Goal: Task Accomplishment & Management: Complete application form

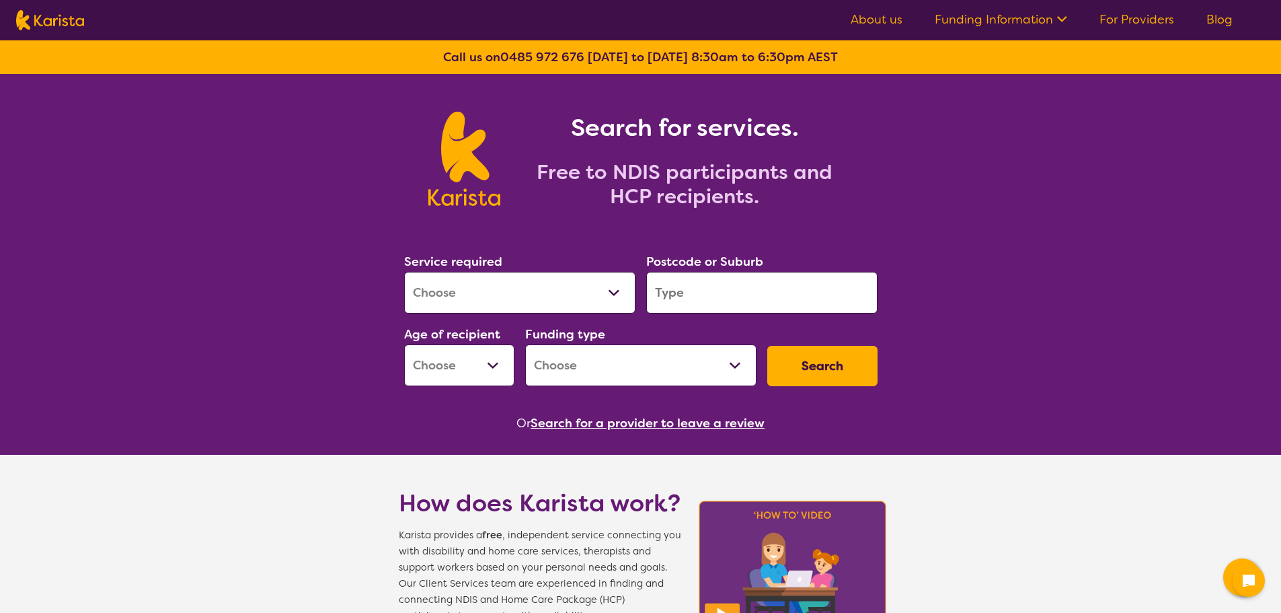
select select "Home Care Package Provider"
click at [404, 272] on select "Allied Health Assistant Assessment ([MEDICAL_DATA] or [MEDICAL_DATA]) Behaviour…" at bounding box center [519, 293] width 231 height 42
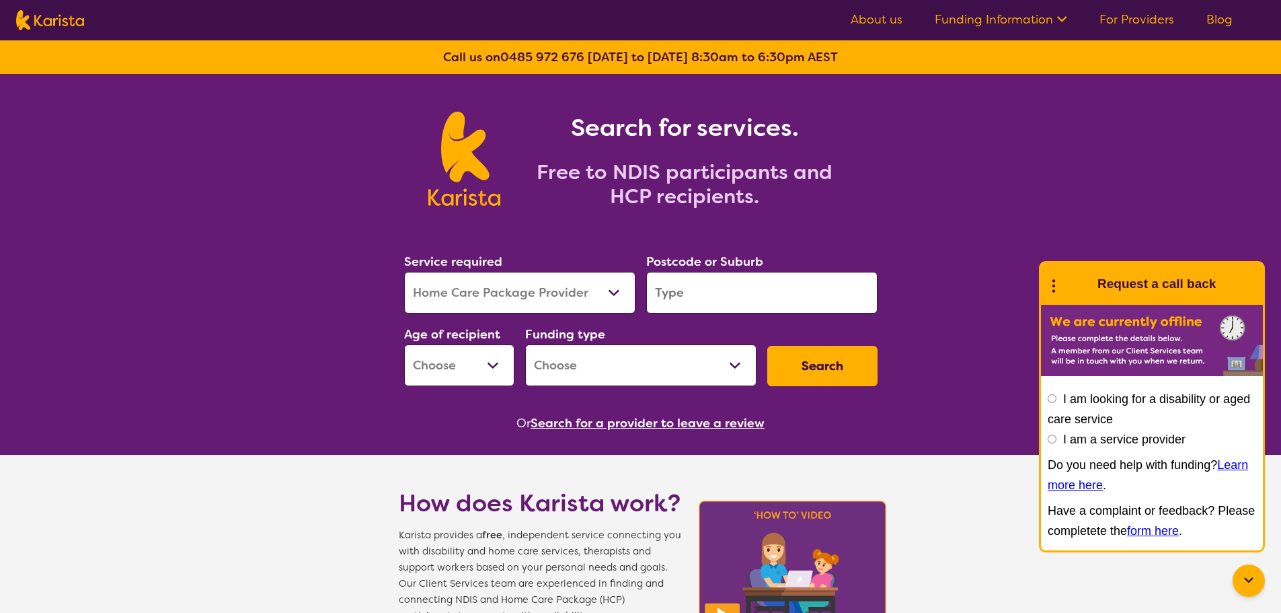
click at [742, 295] on input "search" at bounding box center [761, 293] width 231 height 42
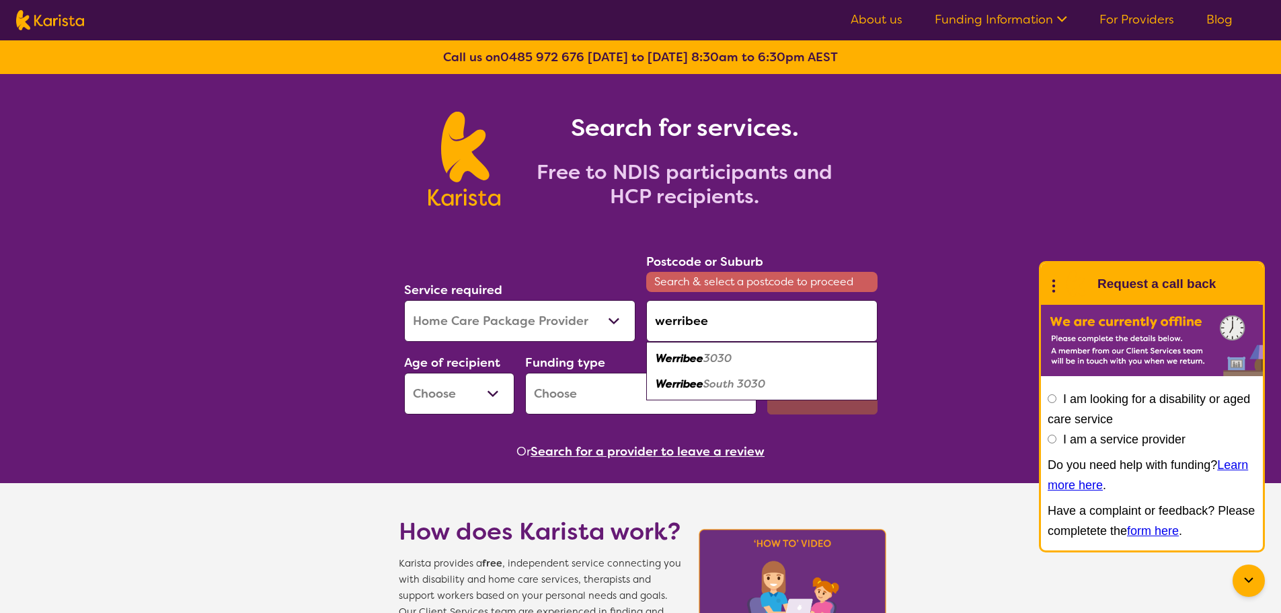
click at [726, 364] on em "3030" at bounding box center [717, 358] width 28 height 14
type input "3030"
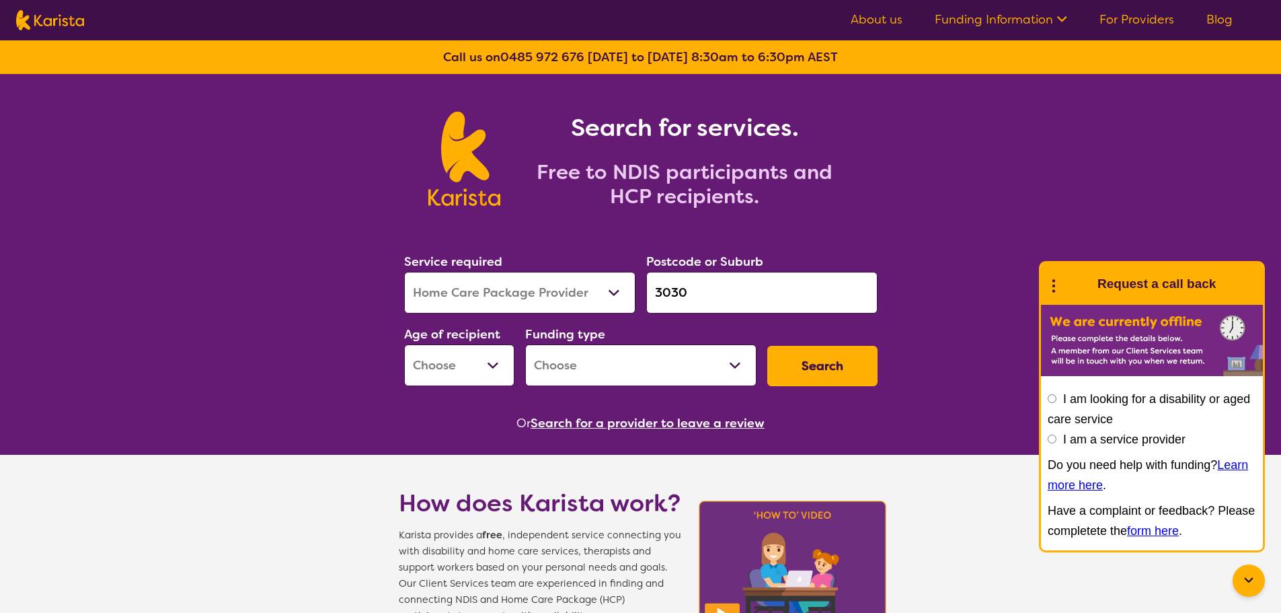
click at [604, 358] on select "Home Care Package - Level 1 Home Care Package - Level 2 Home Care Package - Lev…" at bounding box center [640, 365] width 231 height 42
click at [807, 358] on button "Search" at bounding box center [822, 366] width 110 height 40
click at [470, 368] on select "Early Childhood - 0 to 9 Child - 10 to 11 Adolescent - 12 to 17 Adult - 18 to 6…" at bounding box center [459, 365] width 110 height 42
select select "AG"
click at [404, 344] on select "Early Childhood - 0 to 9 Child - 10 to 11 Adolescent - 12 to 17 Adult - 18 to 6…" at bounding box center [459, 365] width 110 height 42
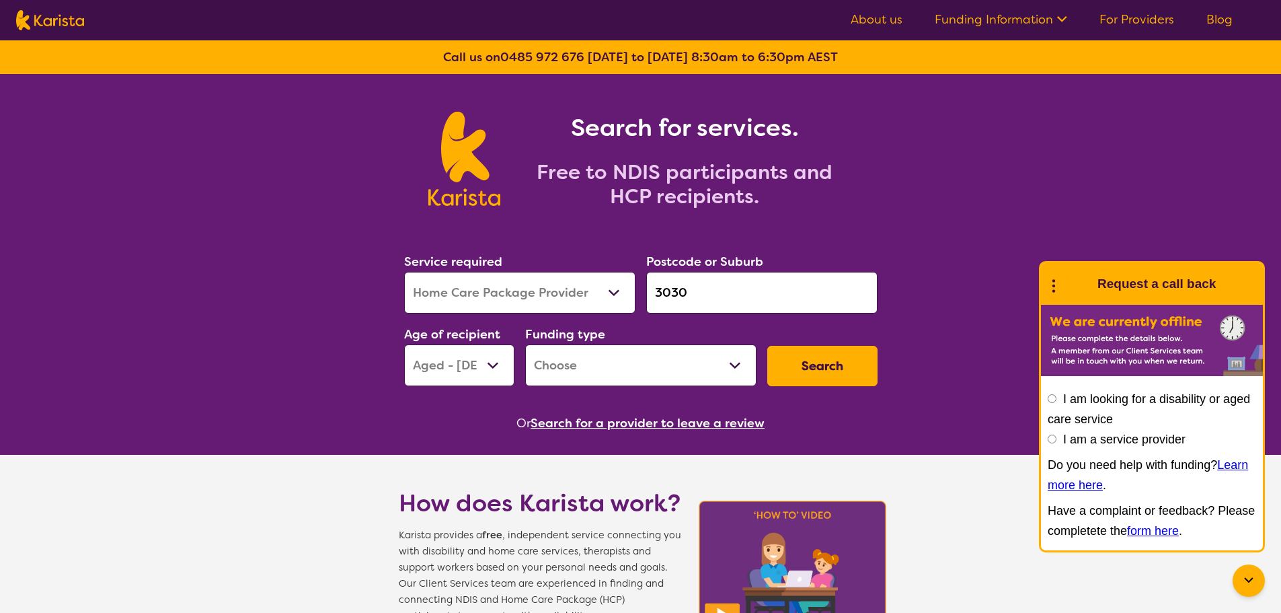
click at [698, 364] on select "Home Care Package - Level 1 Home Care Package - Level 2 Home Care Package - Lev…" at bounding box center [640, 365] width 231 height 42
click at [803, 363] on button "Search" at bounding box center [822, 366] width 110 height 40
click at [617, 377] on select "Home Care Package - Level 1 Home Care Package - Level 2 Home Care Package - Lev…" at bounding box center [640, 365] width 231 height 42
click at [525, 344] on select "Home Care Package - Level 1 Home Care Package - Level 2 Home Care Package - Lev…" at bounding box center [640, 365] width 231 height 42
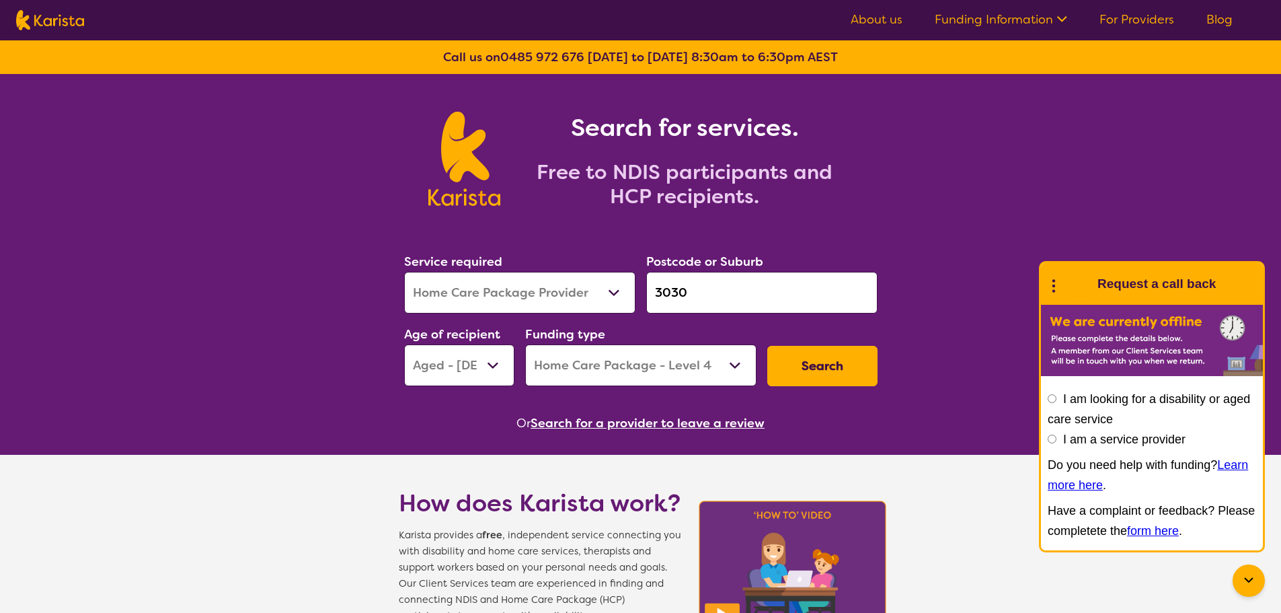
drag, startPoint x: 640, startPoint y: 362, endPoint x: 634, endPoint y: 373, distance: 12.3
click at [639, 362] on select "Home Care Package - Level 1 Home Care Package - Level 2 Home Care Package - Lev…" at bounding box center [640, 365] width 231 height 42
select select "i-don-t-know"
click at [525, 344] on select "Home Care Package - Level 1 Home Care Package - Level 2 Home Care Package - Lev…" at bounding box center [640, 365] width 231 height 42
click at [813, 361] on button "Search" at bounding box center [822, 366] width 110 height 40
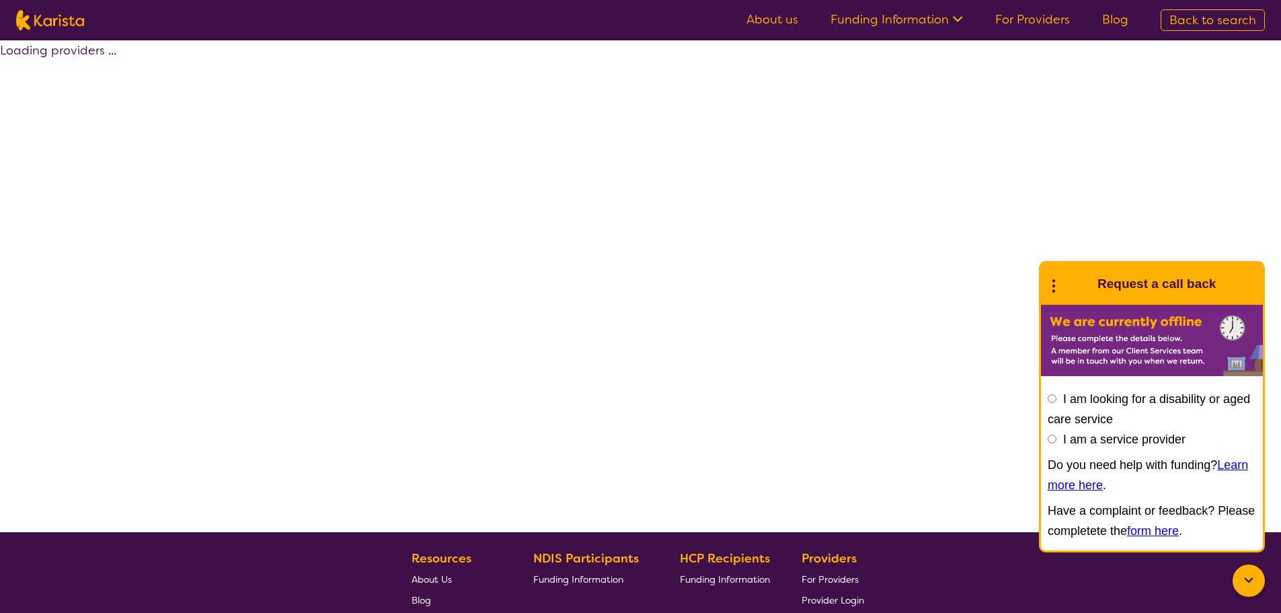
select select "Home Care Package Provider"
select select "AG"
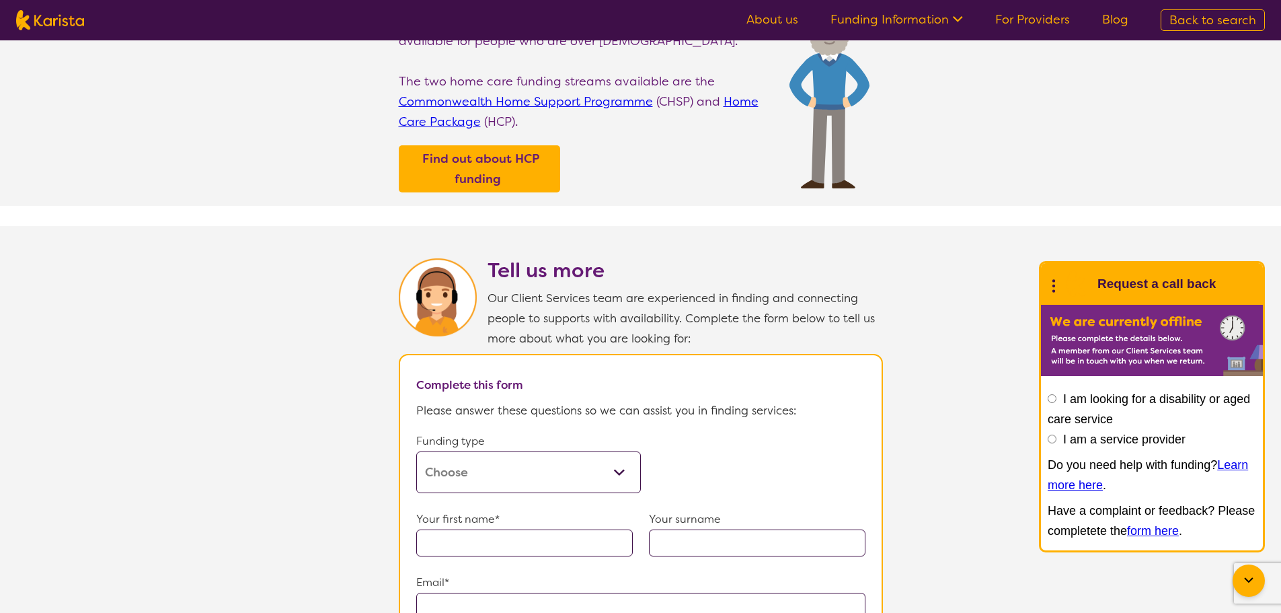
scroll to position [67, 0]
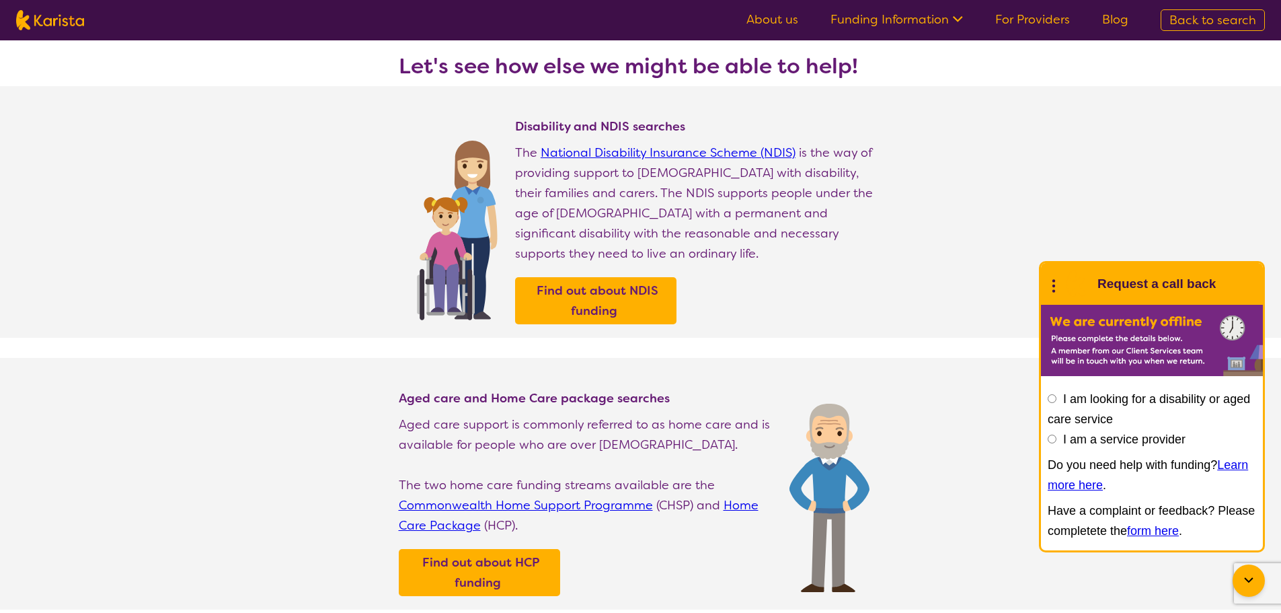
click at [721, 71] on h3 "Let's see how else we might be able to help!" at bounding box center [641, 66] width 484 height 24
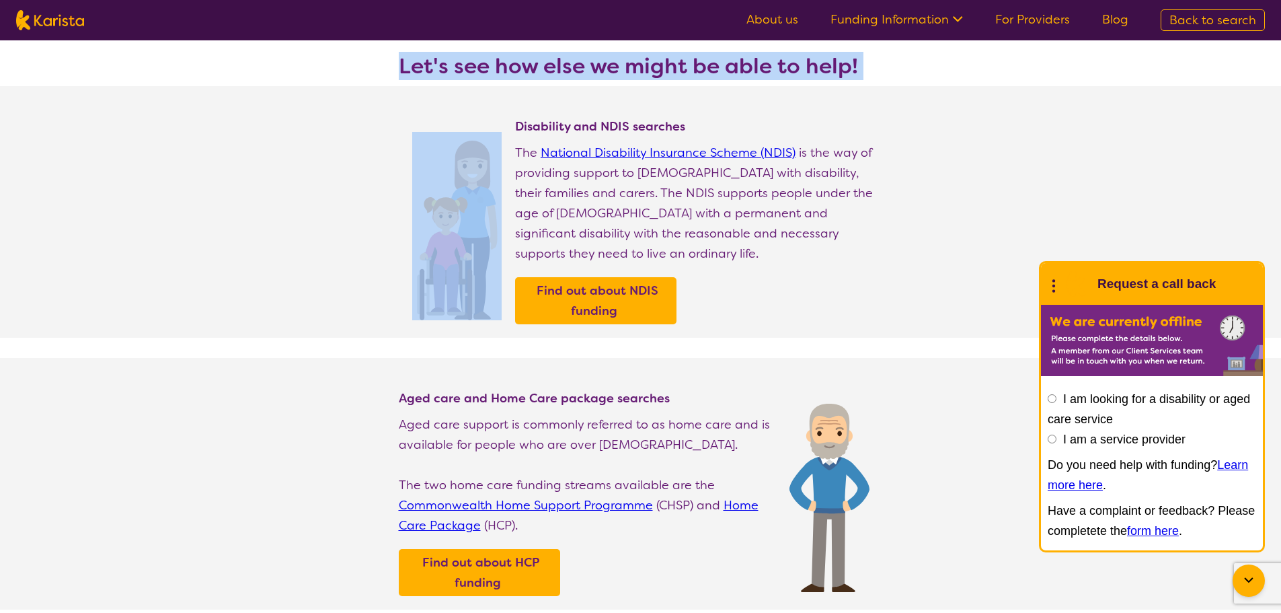
click at [721, 71] on h3 "Let's see how else we might be able to help!" at bounding box center [641, 66] width 484 height 24
click at [799, 63] on h3 "Let's see how else we might be able to help!" at bounding box center [641, 66] width 484 height 24
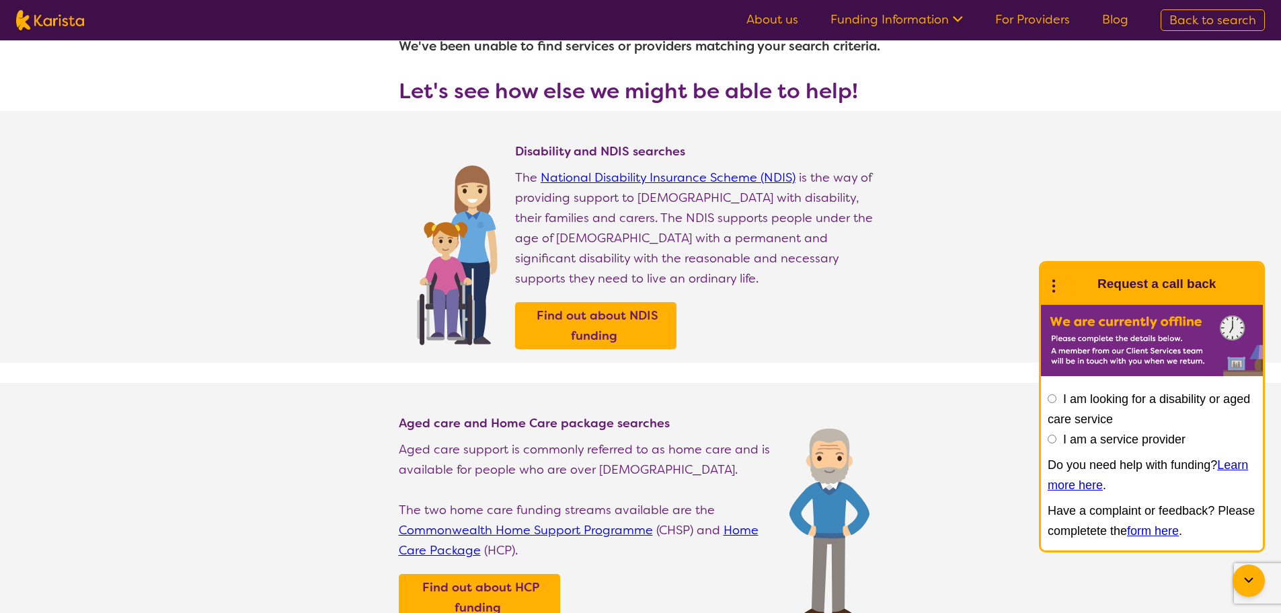
scroll to position [0, 0]
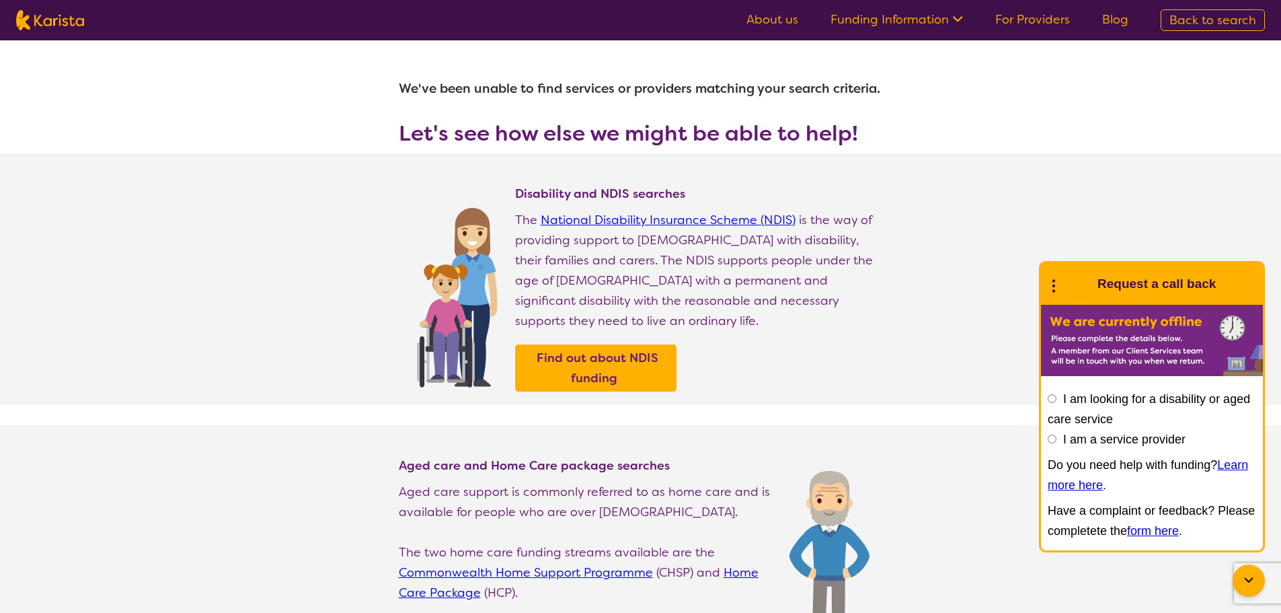
click at [1031, 19] on link "For Providers" at bounding box center [1032, 19] width 75 height 16
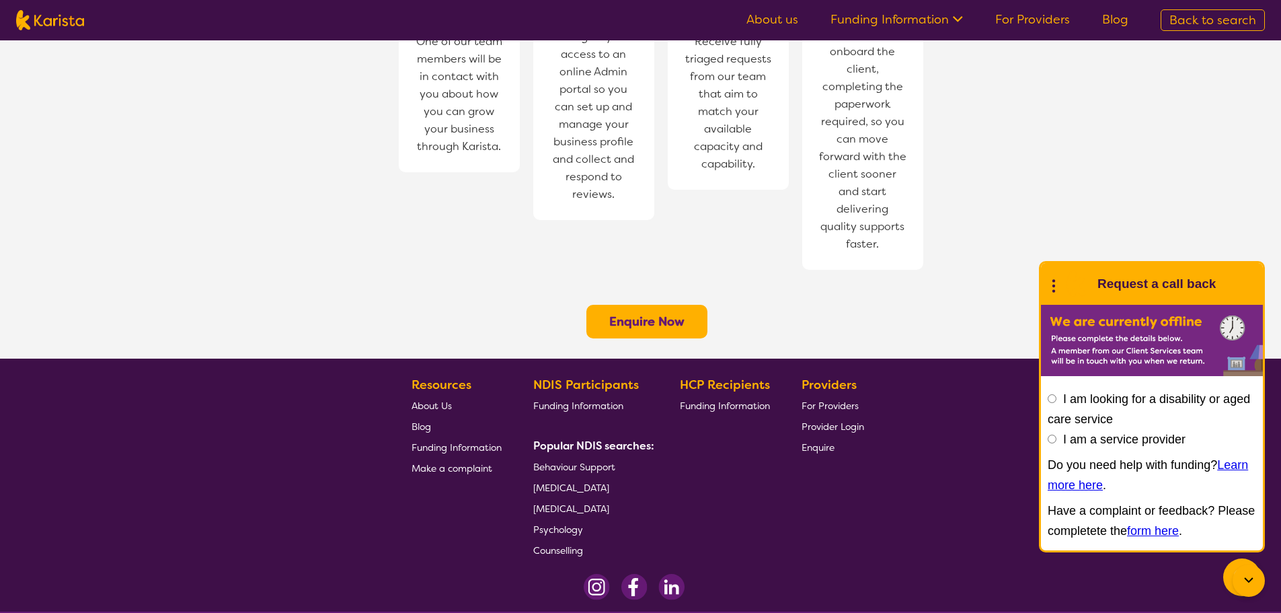
click at [641, 313] on b "Enquire Now" at bounding box center [646, 321] width 75 height 16
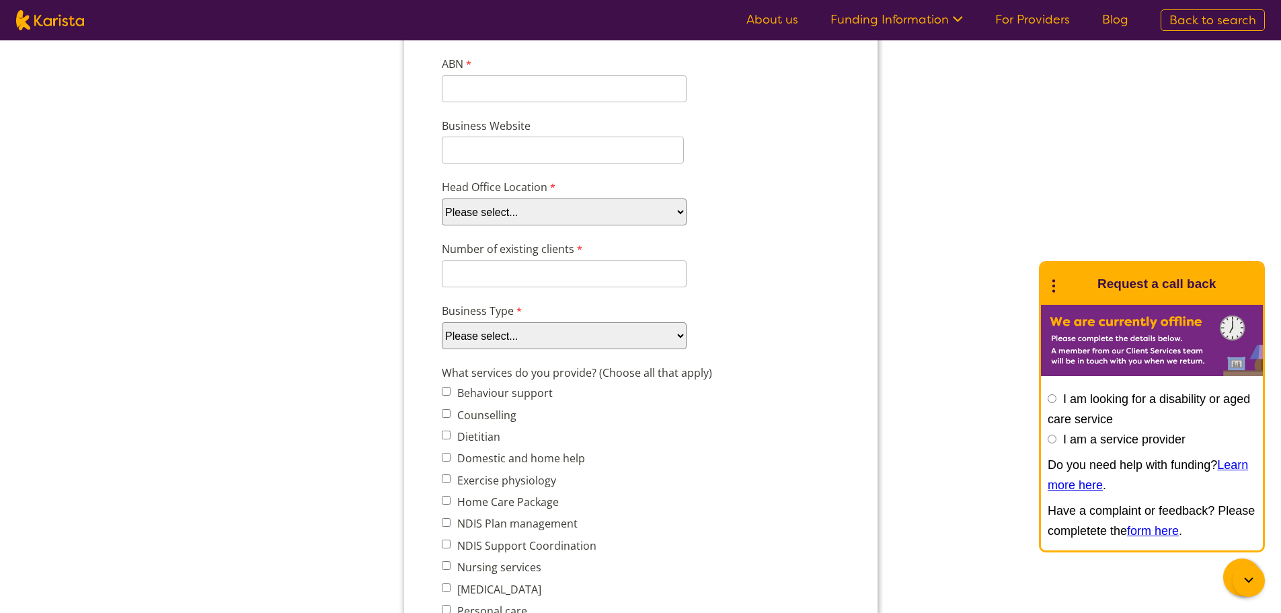
scroll to position [538, 0]
